Goal: Information Seeking & Learning: Understand process/instructions

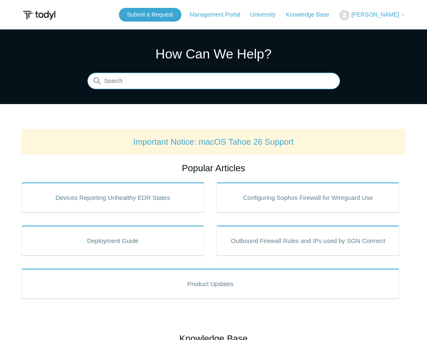
click at [127, 79] on input "Search" at bounding box center [213, 81] width 253 height 17
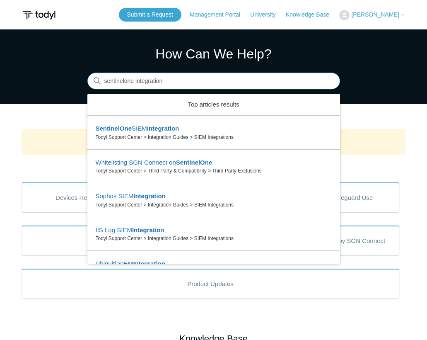
type input "sentinelone integration"
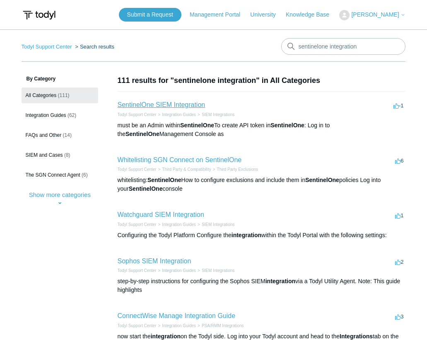
click at [174, 104] on link "SentinelOne SIEM Integration" at bounding box center [162, 104] width 88 height 7
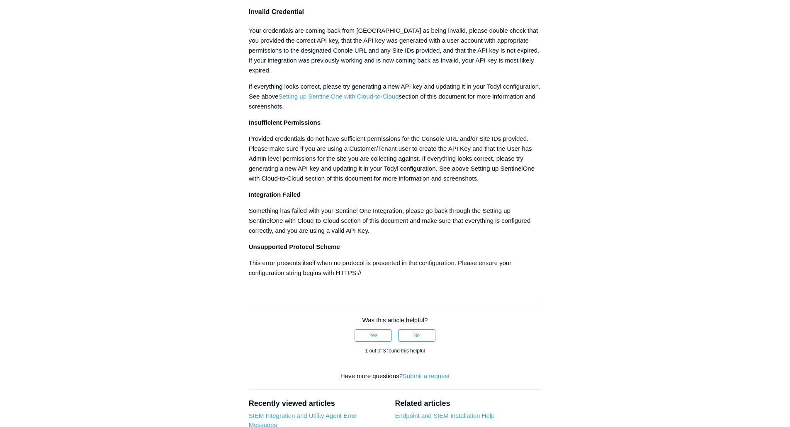
scroll to position [1036, 0]
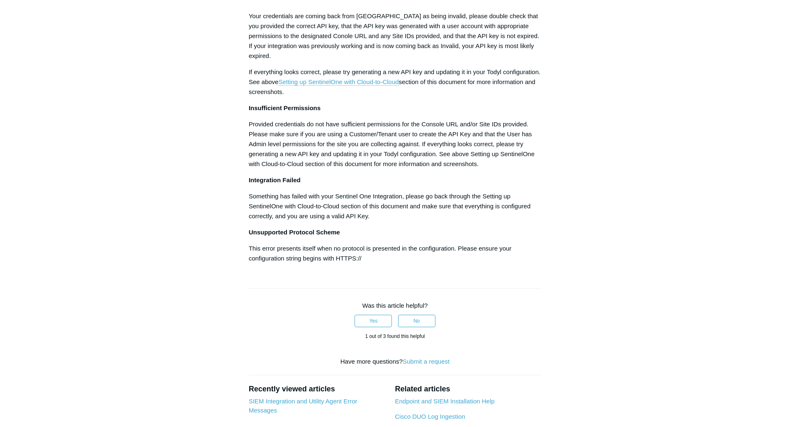
drag, startPoint x: 269, startPoint y: 243, endPoint x: 420, endPoint y: 248, distance: 150.6
drag, startPoint x: 322, startPoint y: 261, endPoint x: 415, endPoint y: 262, distance: 92.9
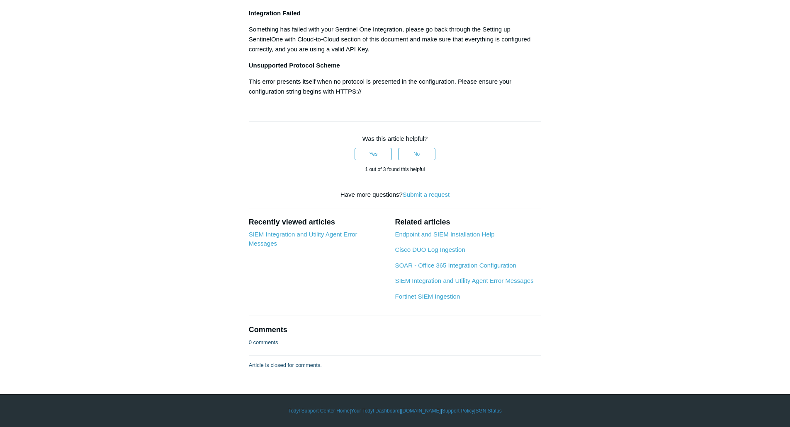
scroll to position [2363, 0]
